Goal: Download file/media

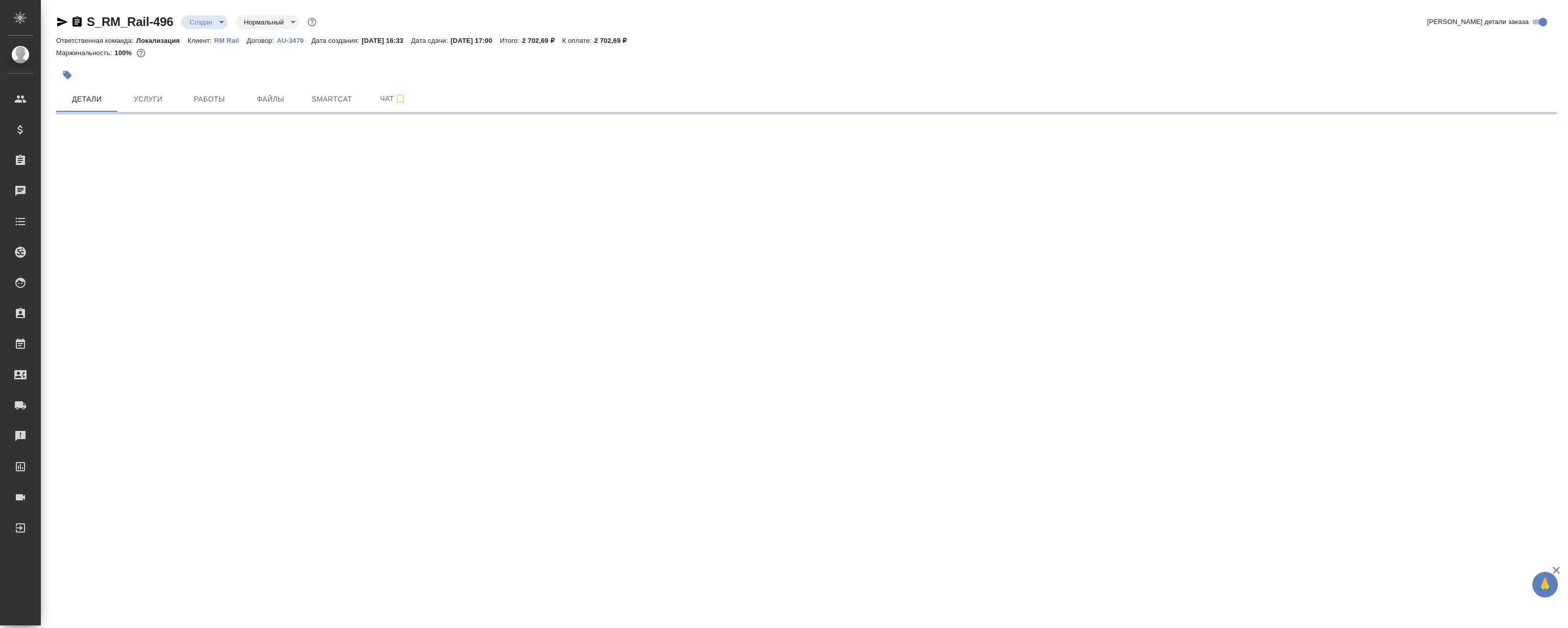
select select "RU"
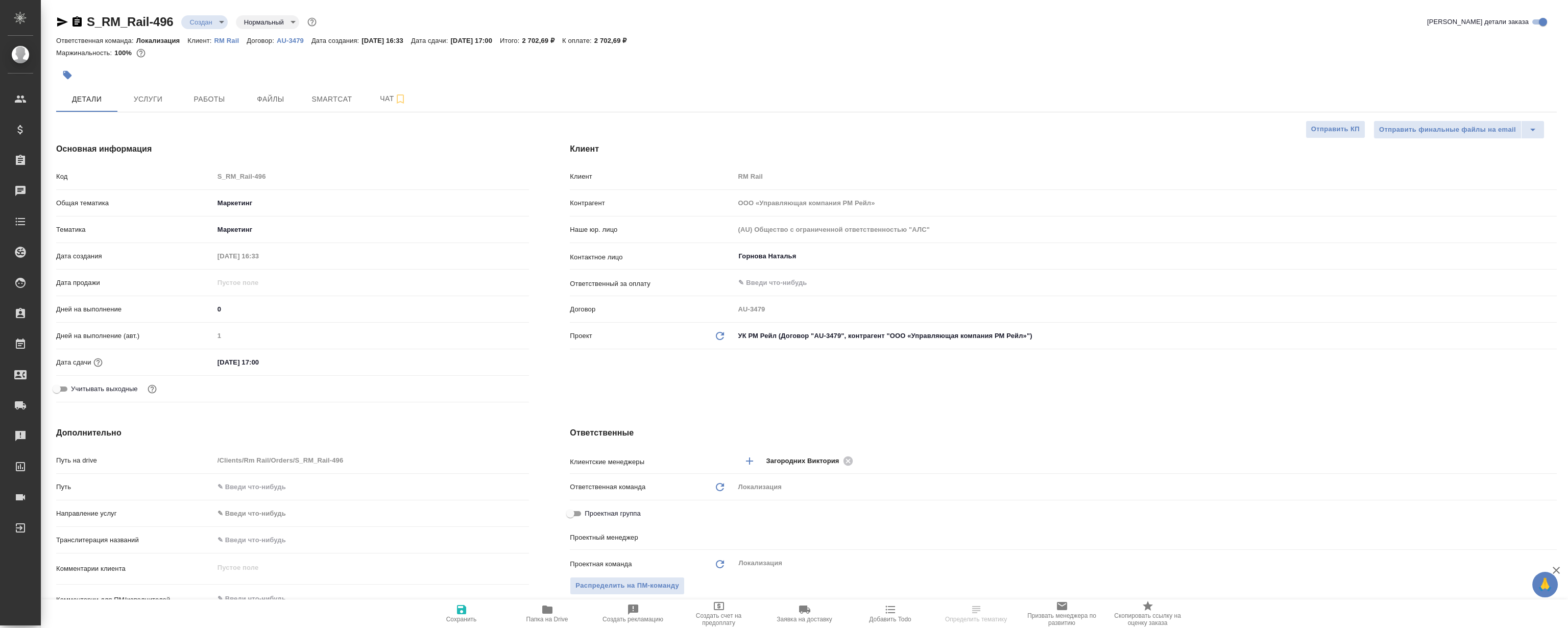
type textarea "x"
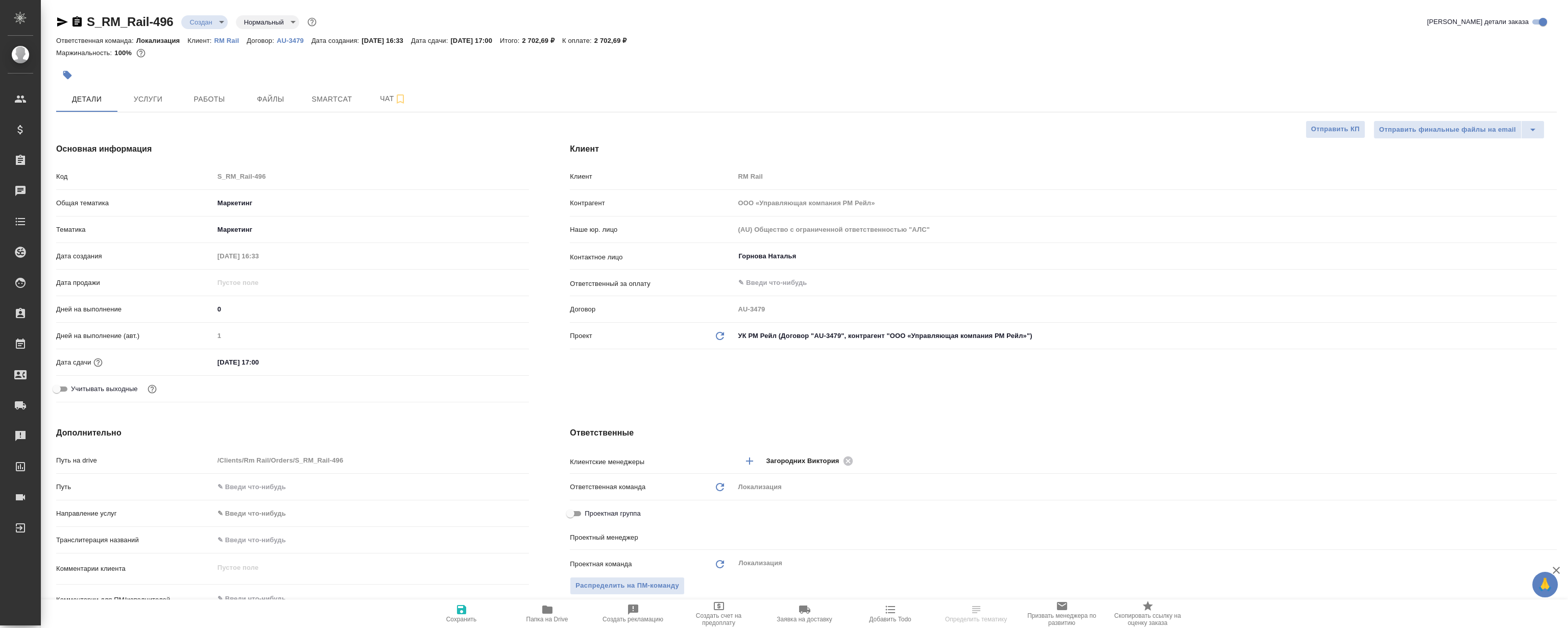
type textarea "x"
type input "[PERSON_NAME] [PERSON_NAME]"
type input "Сеитов Павел"
type textarea "x"
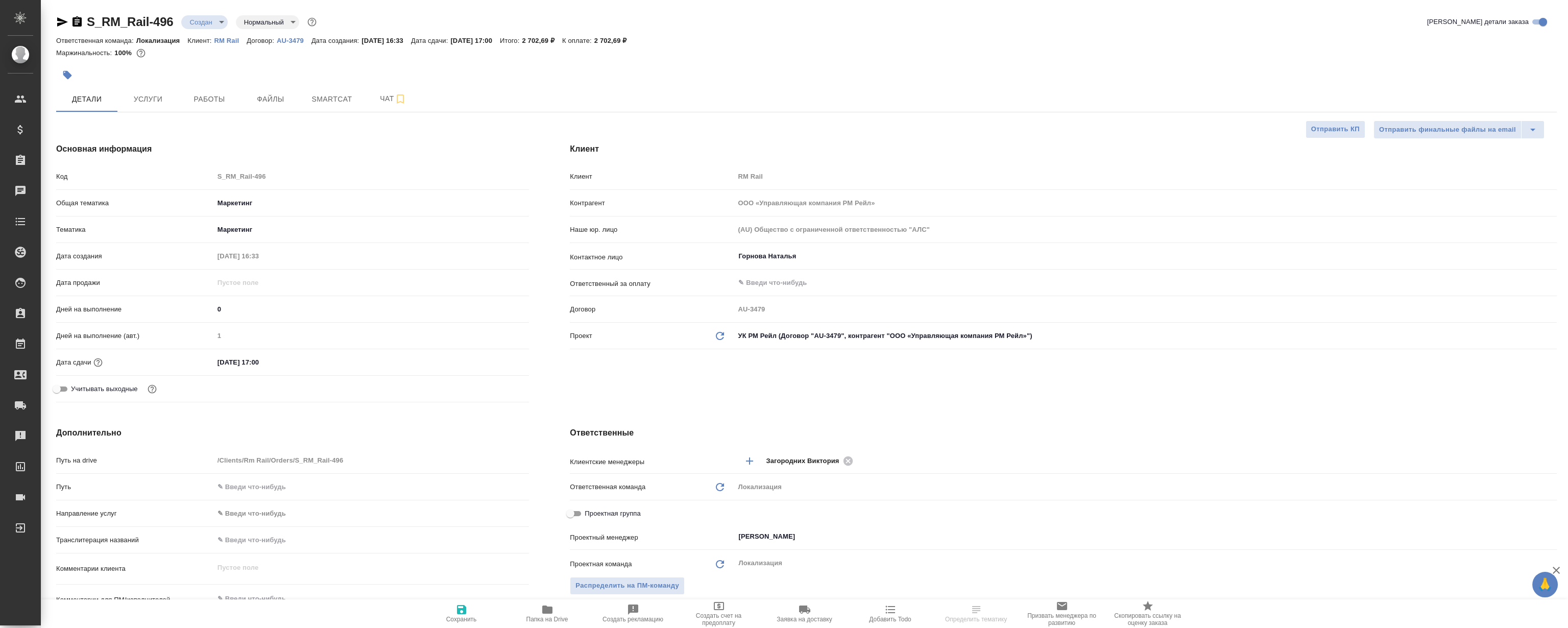
type textarea "x"
click at [267, 104] on span "Файлы" at bounding box center [270, 99] width 49 height 13
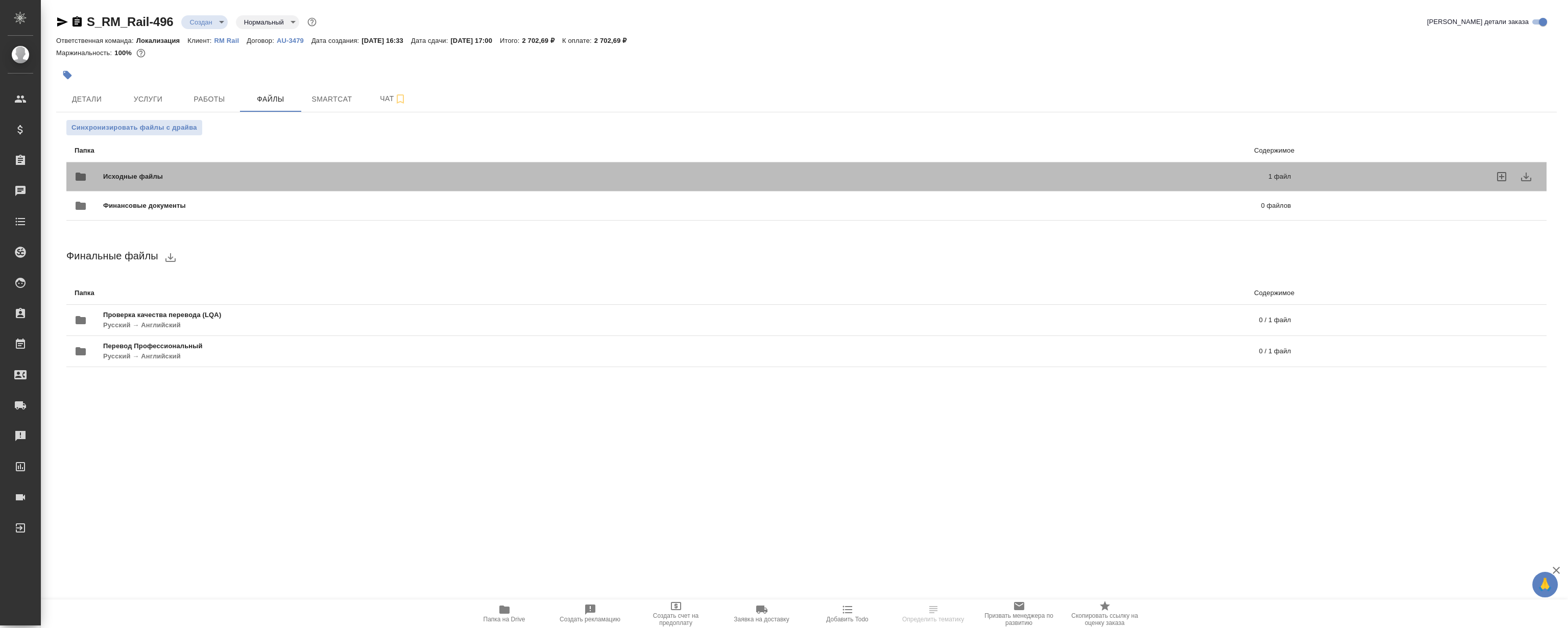
click at [295, 163] on div "Исходные файлы 1 файл" at bounding box center [683, 177] width 1237 height 45
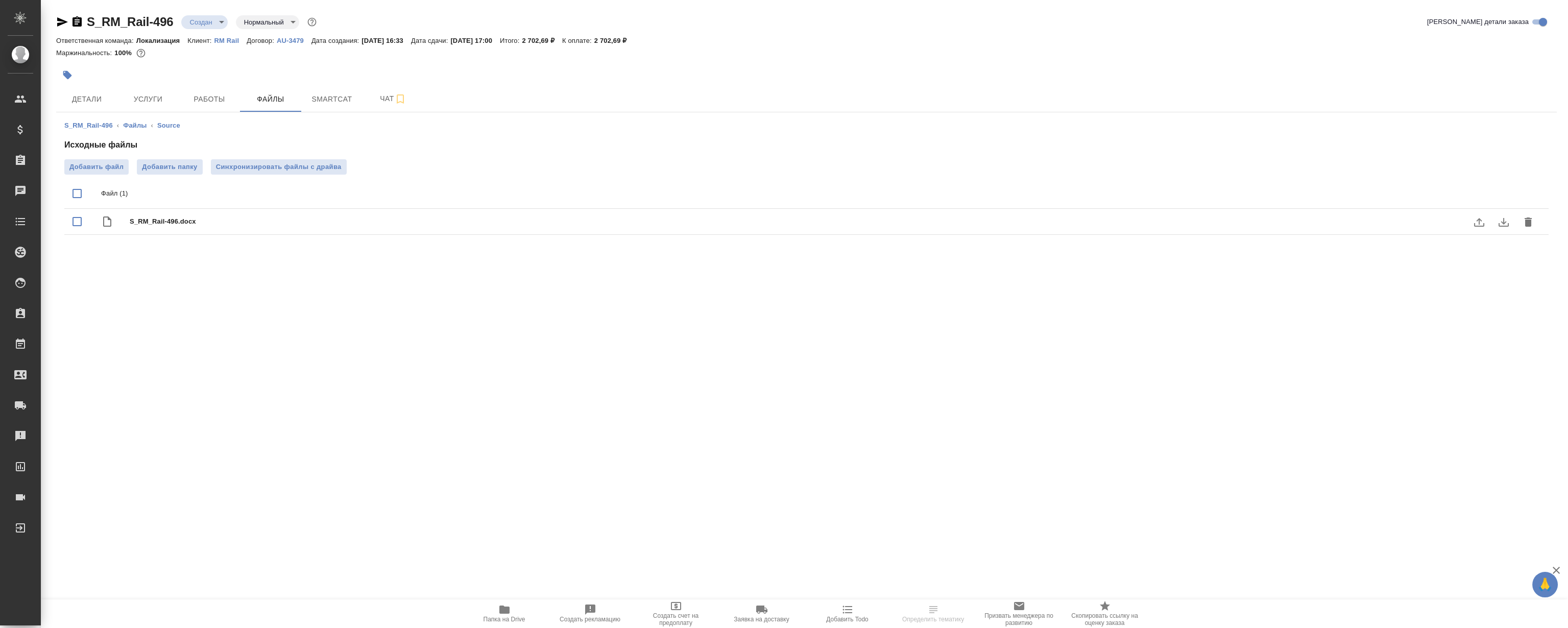
click at [1499, 219] on icon "download" at bounding box center [1504, 222] width 13 height 13
click at [205, 101] on span "Работы" at bounding box center [209, 99] width 49 height 13
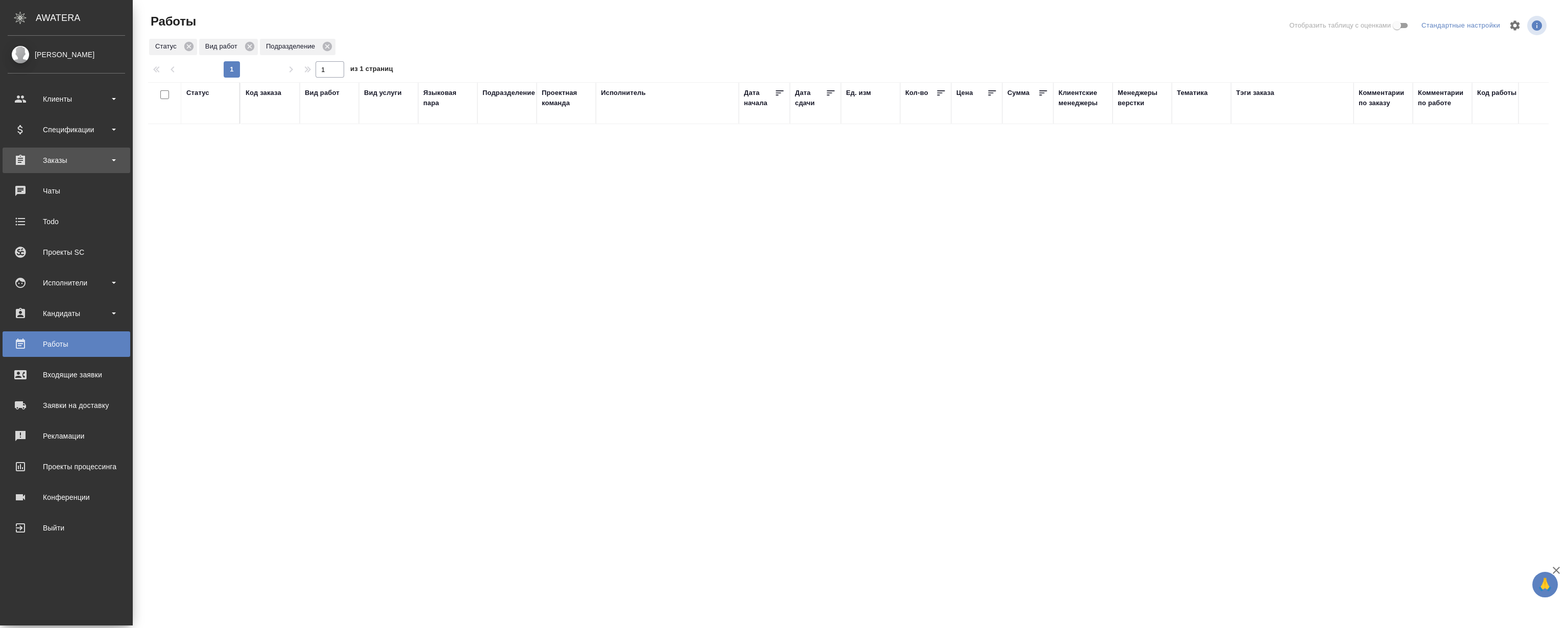
click at [64, 165] on div "Заказы" at bounding box center [66, 160] width 117 height 16
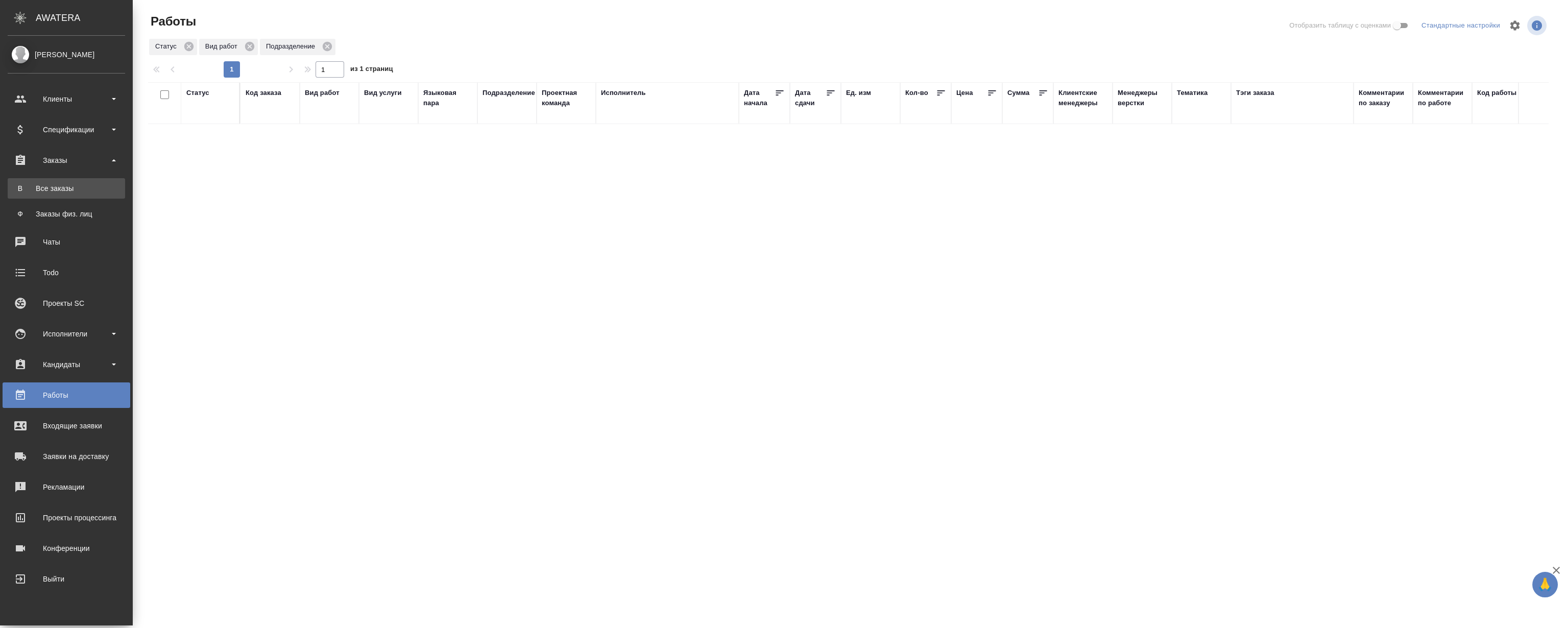
click at [74, 183] on div "Все заказы" at bounding box center [66, 188] width 107 height 10
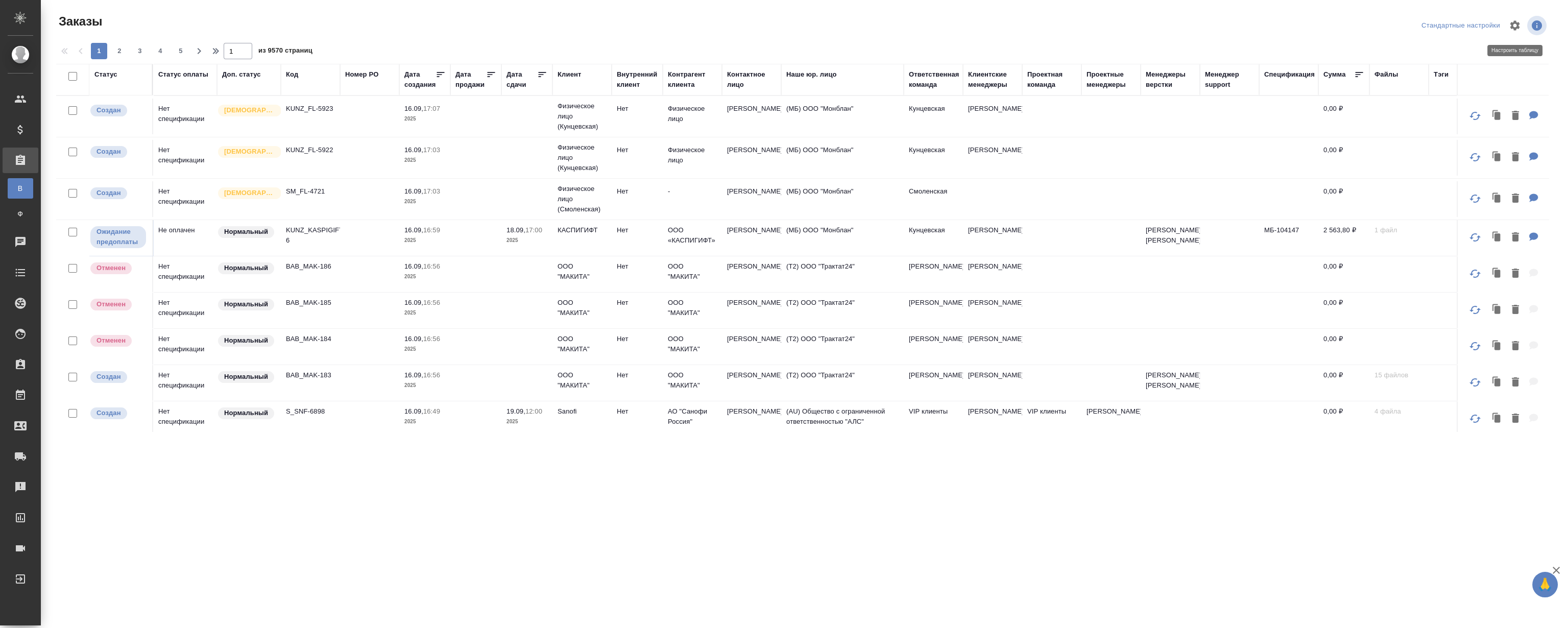
click at [1512, 17] on button "button" at bounding box center [1515, 25] width 24 height 24
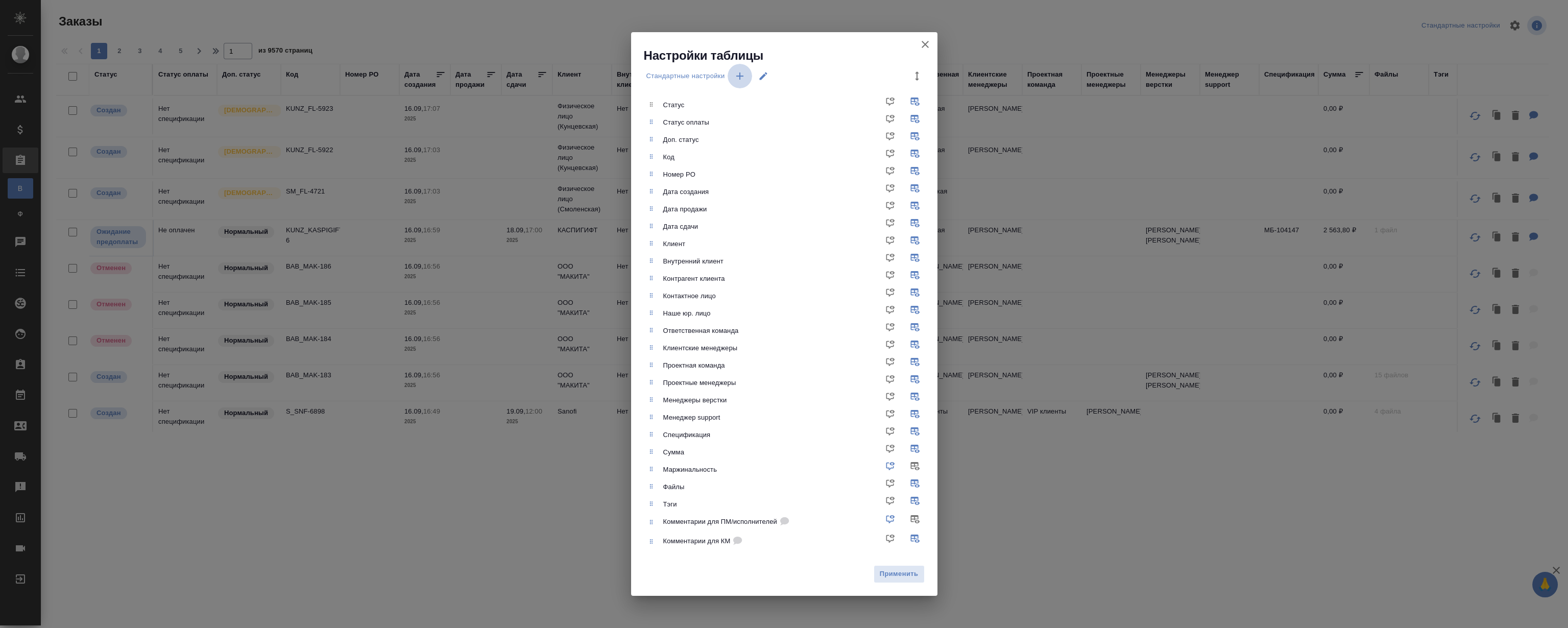
click at [740, 77] on icon "button" at bounding box center [740, 76] width 7 height 7
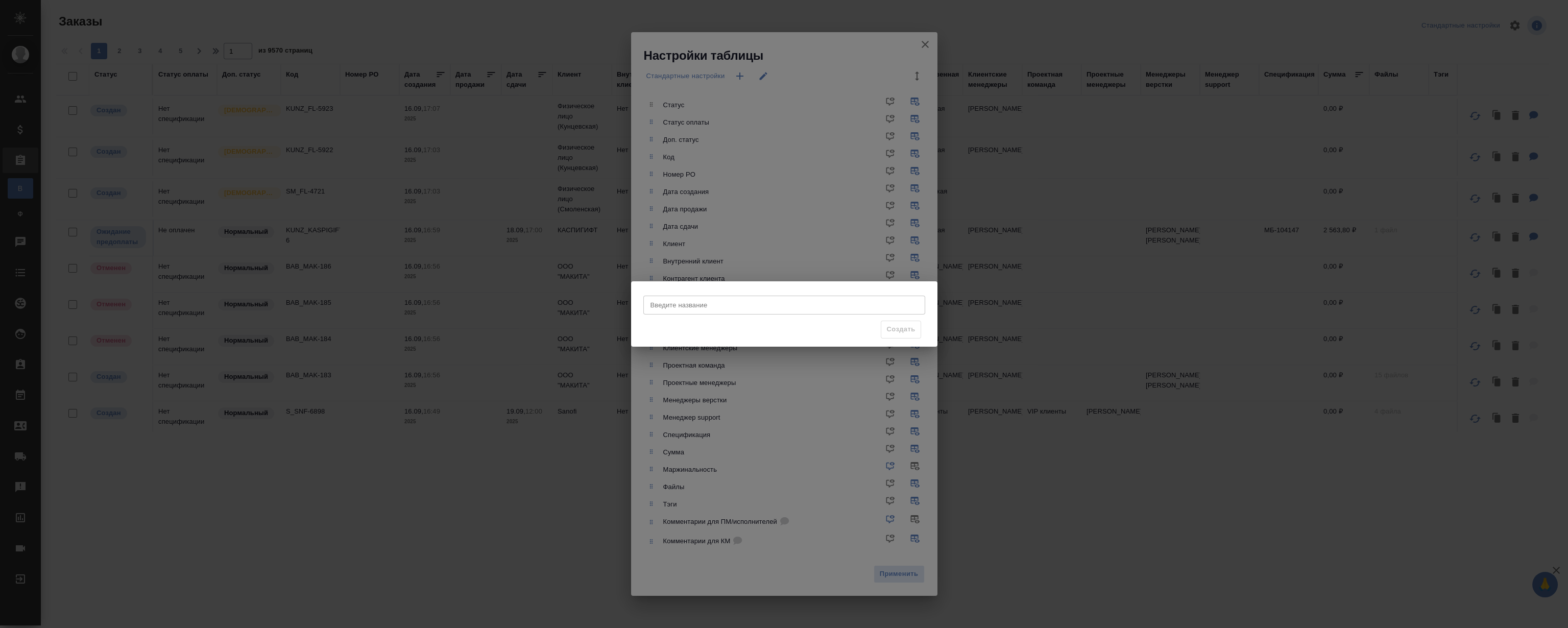
click at [789, 65] on div "Введите название Введите название Создать" at bounding box center [784, 314] width 1568 height 628
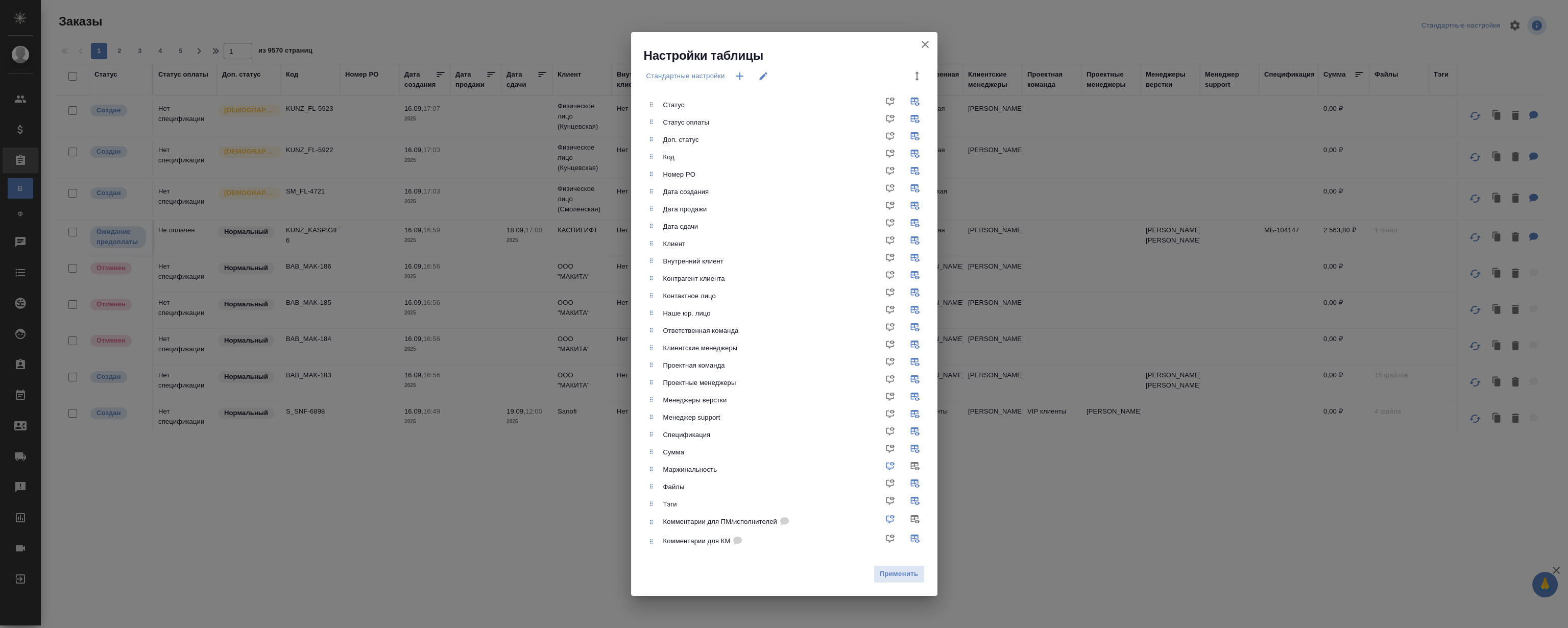
click at [921, 46] on icon "button" at bounding box center [925, 44] width 13 height 13
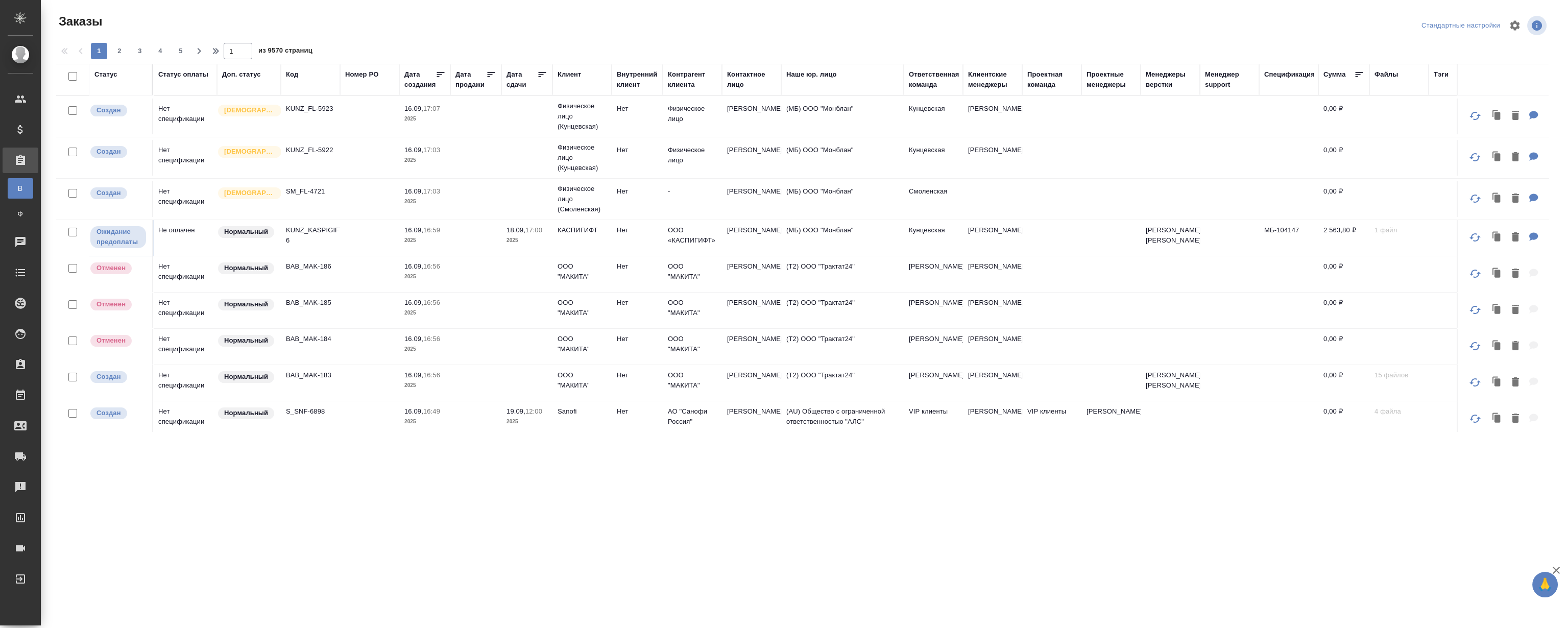
click at [56, 385] on div ".cls-1 fill:#fff; AWATERA Magerramov Ruslan Клиенты Спецификации Заказы В Все з…" at bounding box center [784, 314] width 1568 height 628
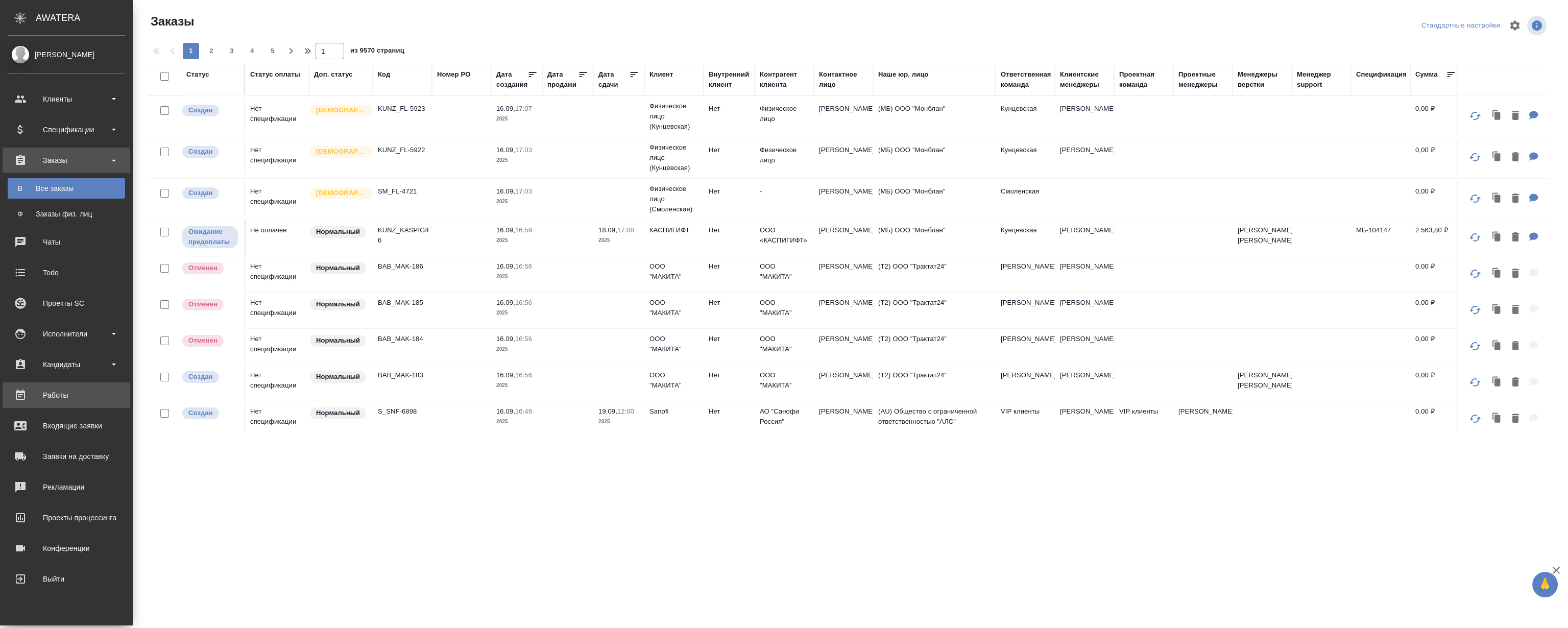
click at [53, 392] on div "Работы" at bounding box center [66, 395] width 117 height 16
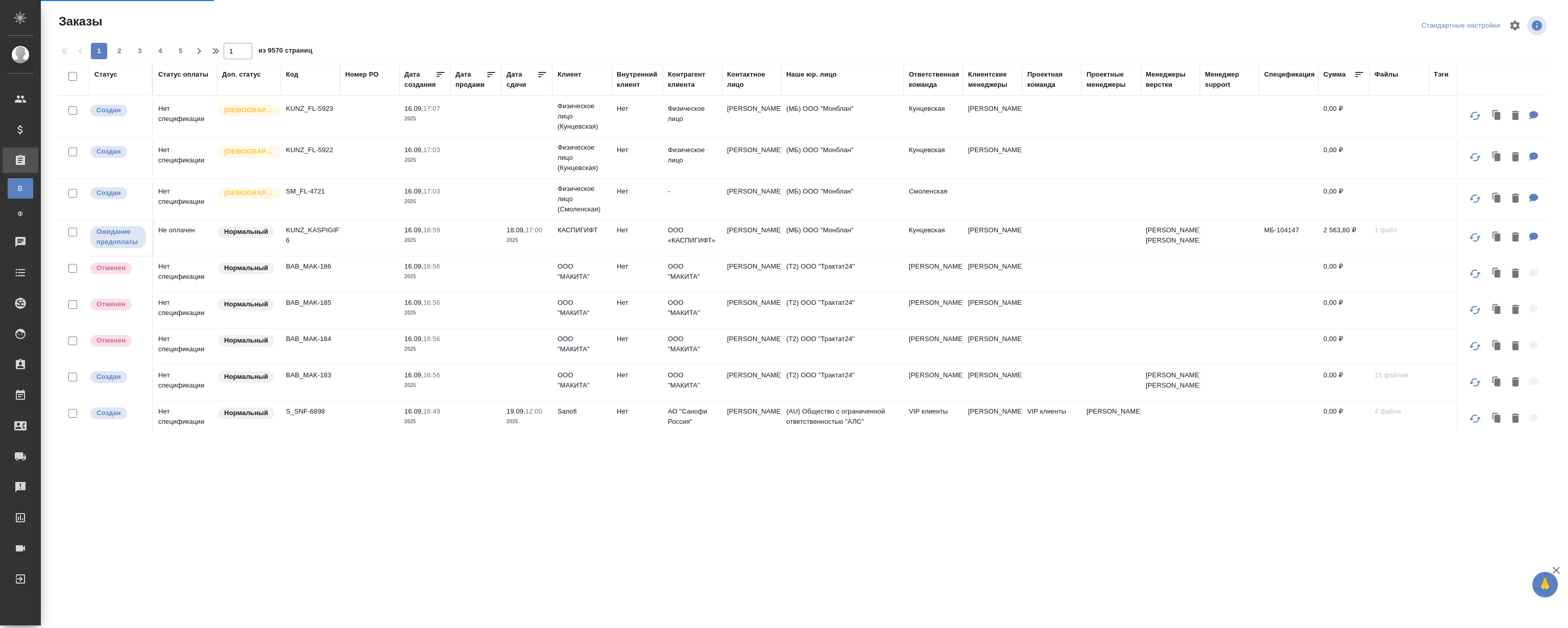
click at [870, 27] on div at bounding box center [806, 25] width 500 height 24
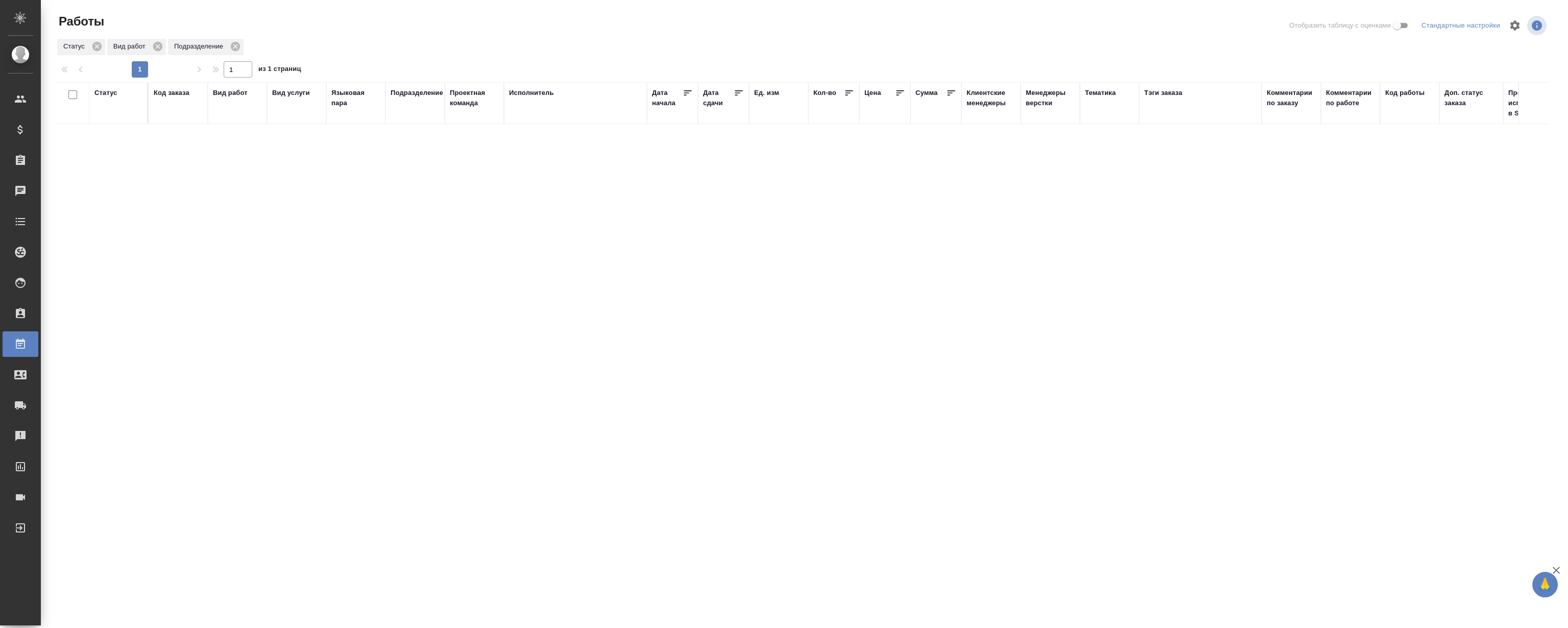
click at [629, 41] on div "Статус Вид работ Подразделение" at bounding box center [802, 47] width 1493 height 18
